Goal: Information Seeking & Learning: Check status

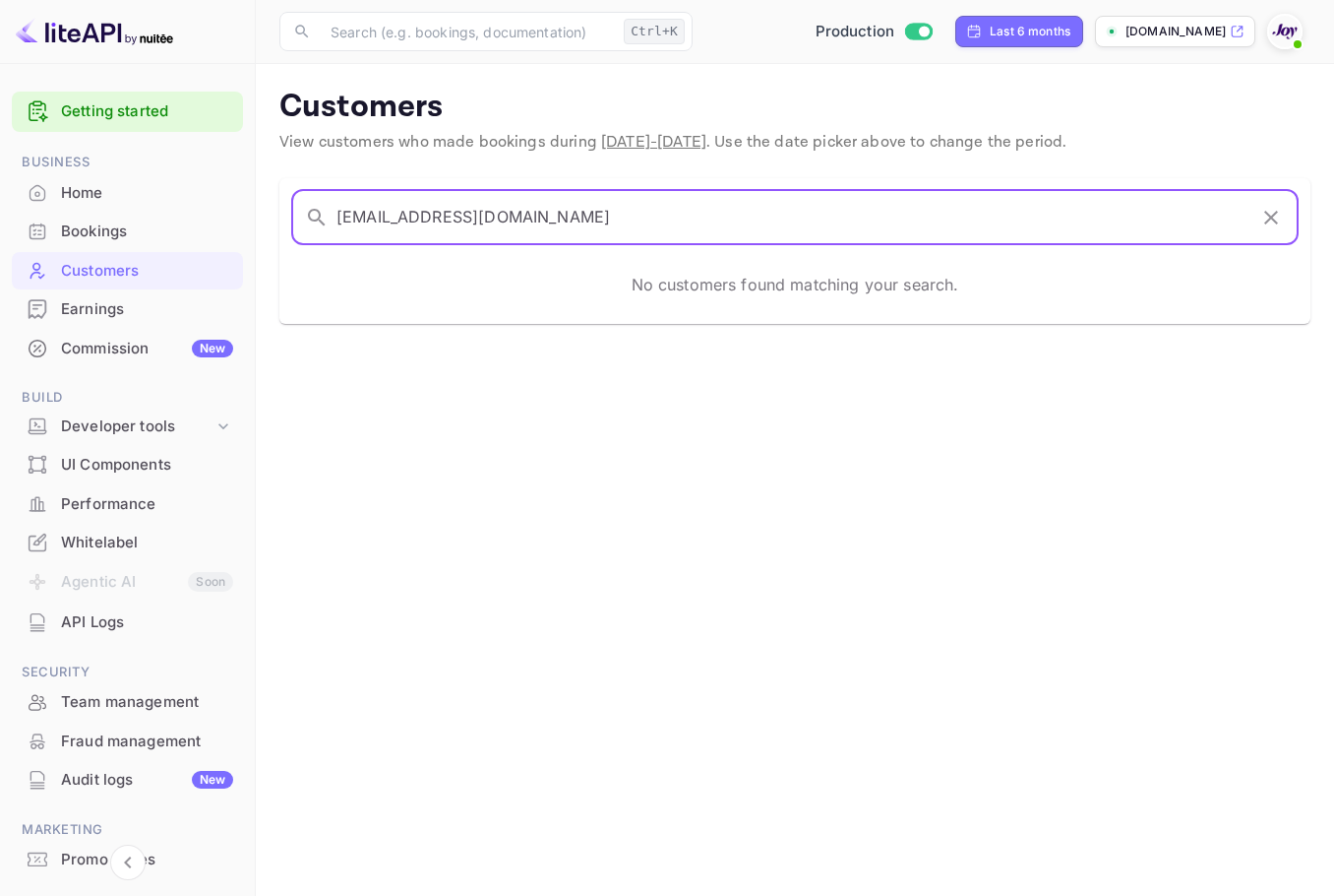
click at [67, 235] on div "Bookings" at bounding box center [147, 231] width 172 height 23
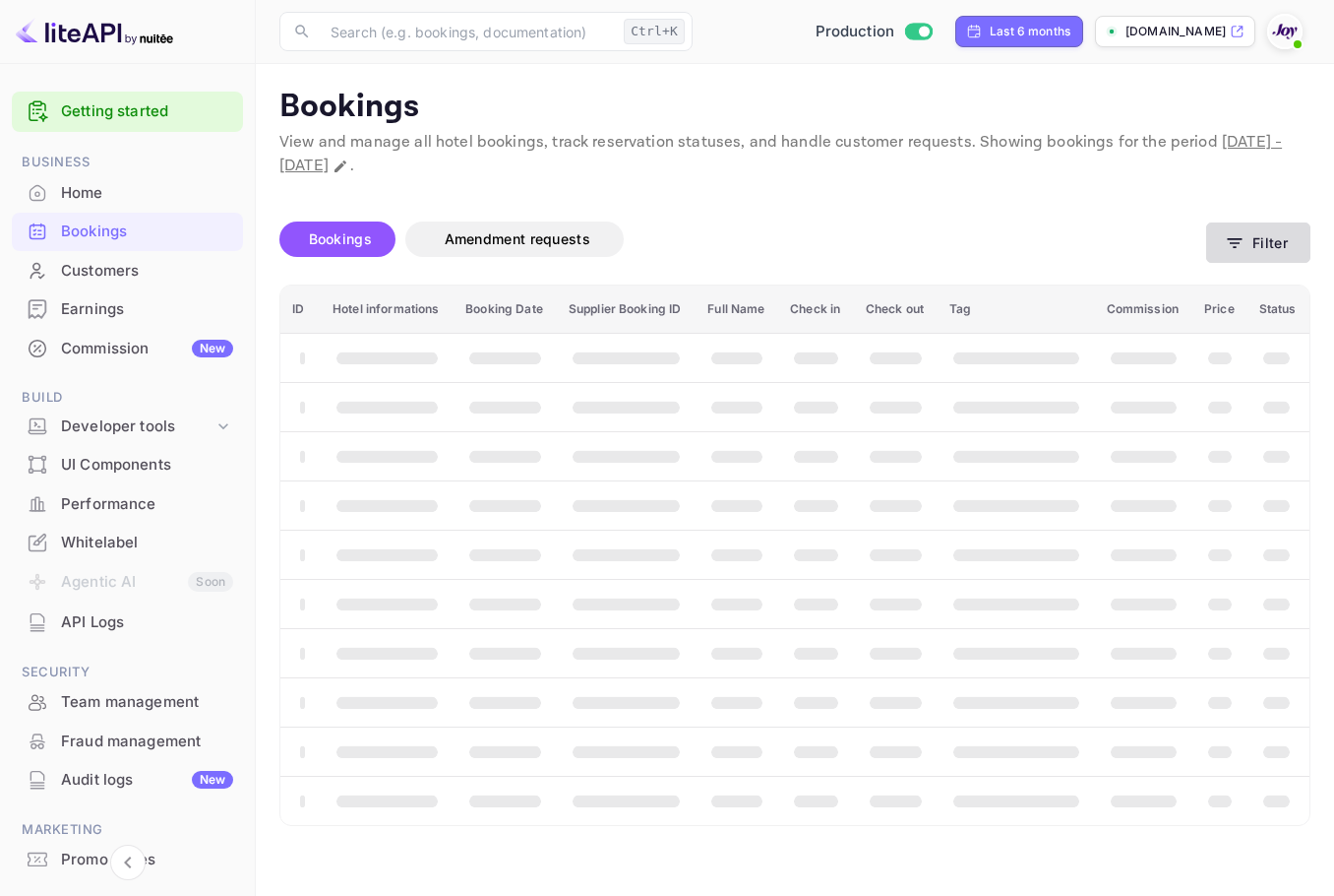
click at [1245, 233] on button "Filter" at bounding box center [1258, 242] width 104 height 40
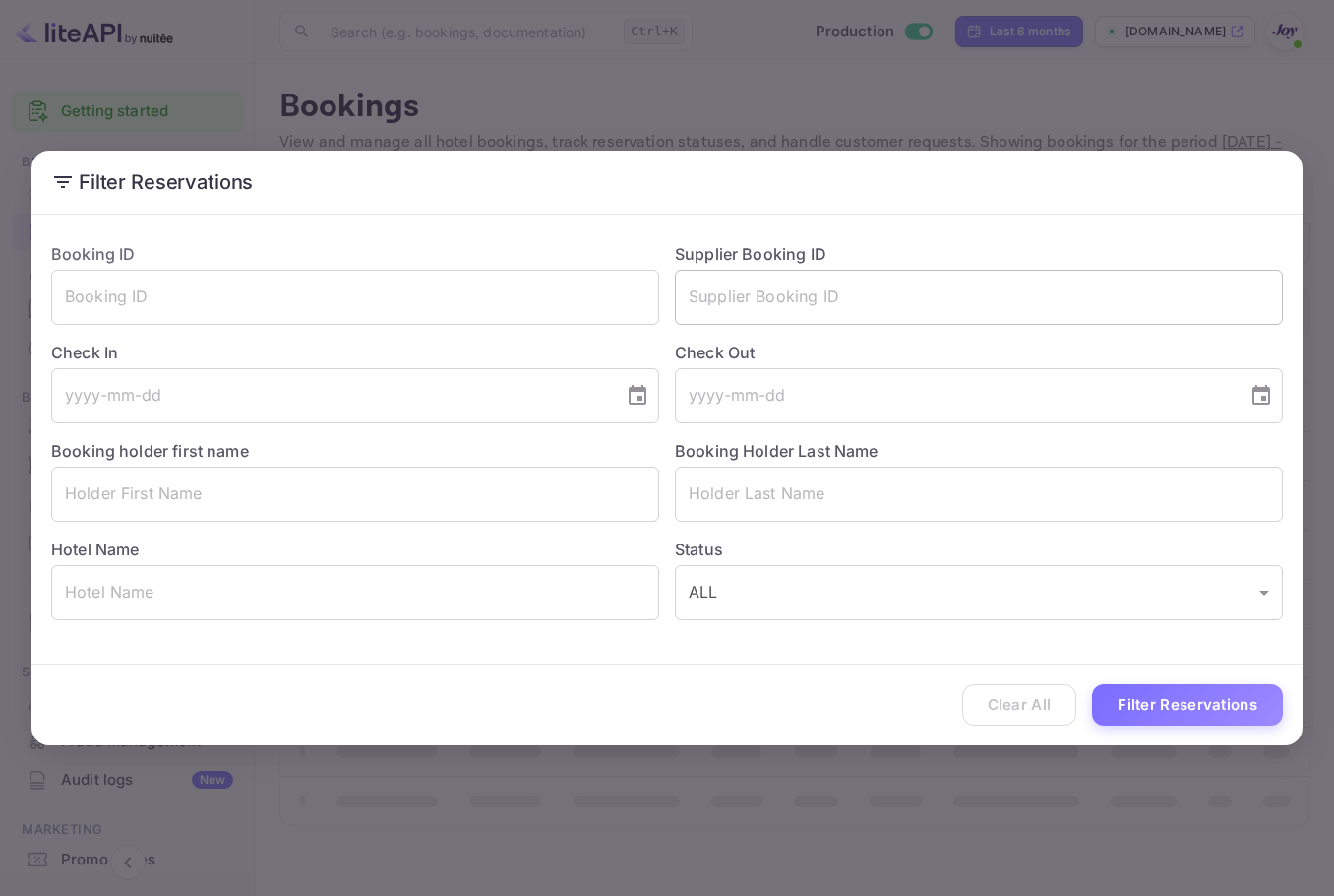
click at [796, 292] on input "text" at bounding box center [980, 297] width 608 height 55
paste input "8360189"
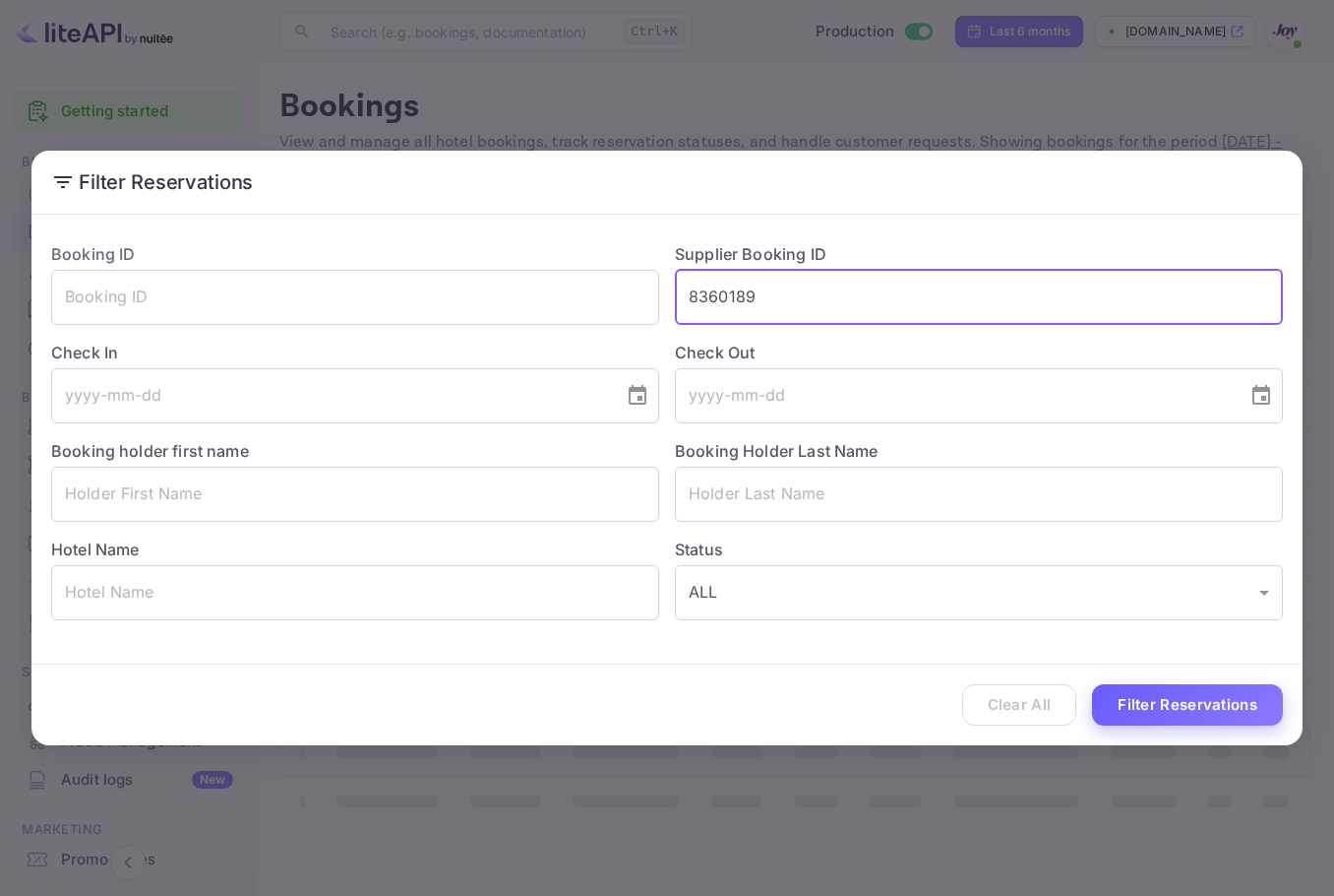
type input "8360189"
click at [1202, 718] on button "Filter Reservations" at bounding box center [1187, 705] width 191 height 42
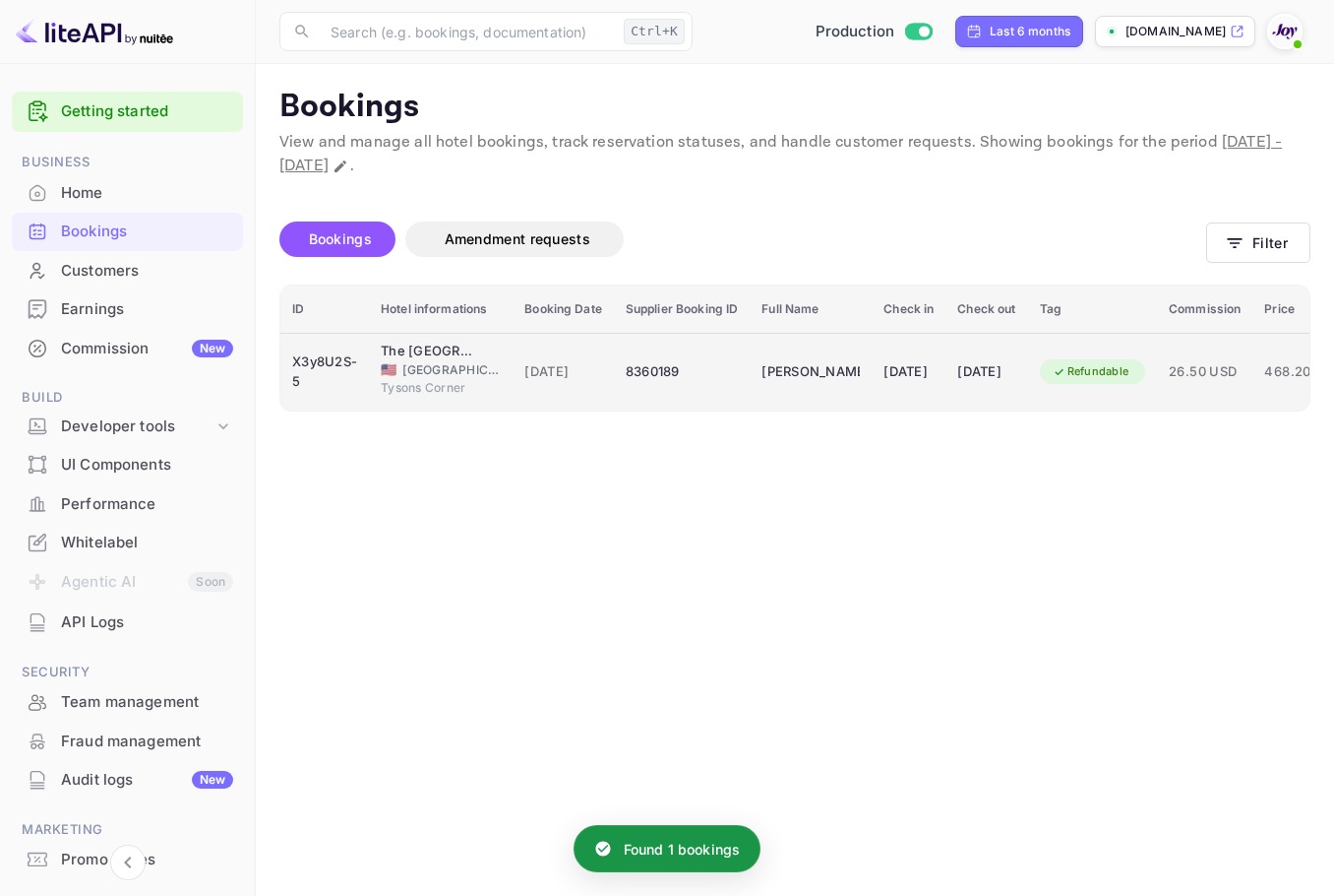
click at [1112, 354] on td "Refundable" at bounding box center [1093, 371] width 130 height 78
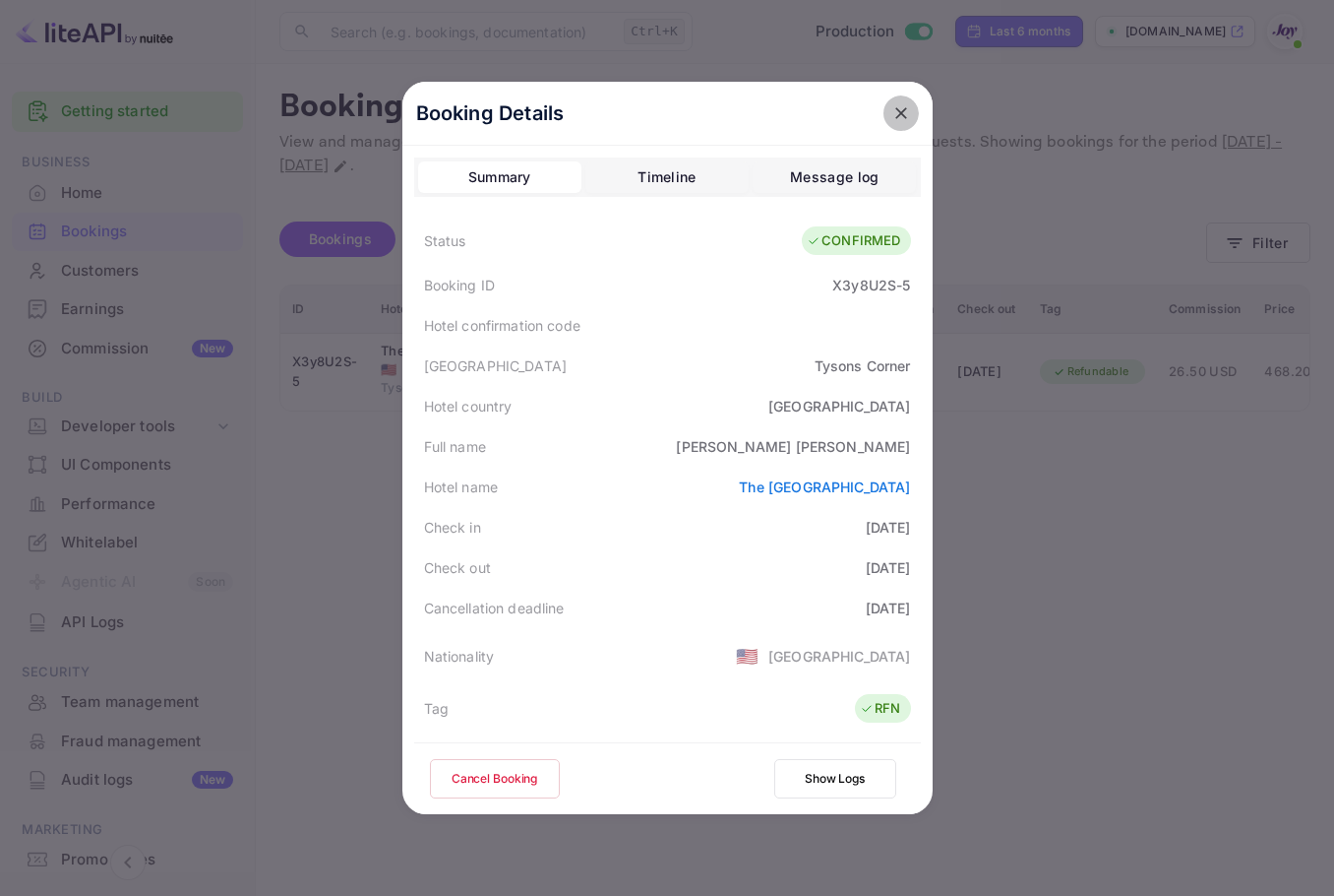
click at [892, 120] on icon "close" at bounding box center [902, 113] width 20 height 20
